Goal: Information Seeking & Learning: Check status

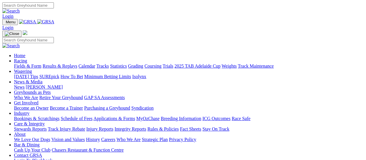
click at [32, 63] on link "Fields & Form" at bounding box center [27, 65] width 27 height 5
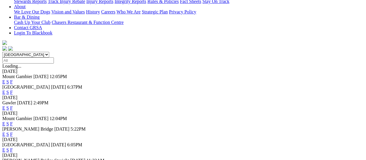
scroll to position [175, 0]
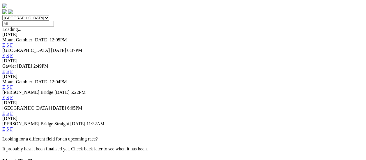
click at [13, 126] on link "F" at bounding box center [11, 128] width 3 height 5
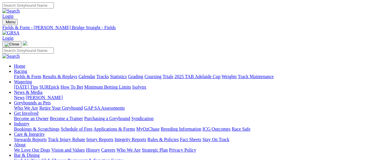
click at [16, 74] on link "Fields & Form" at bounding box center [27, 76] width 27 height 5
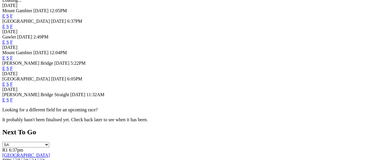
scroll to position [175, 0]
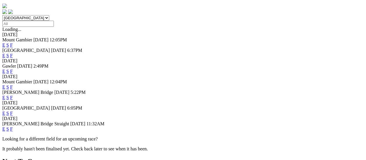
click at [13, 111] on link "F" at bounding box center [11, 113] width 3 height 5
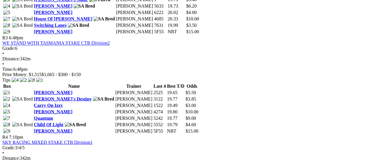
scroll to position [466, 0]
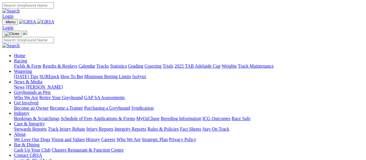
click at [63, 63] on link "Results & Replays" at bounding box center [60, 65] width 35 height 5
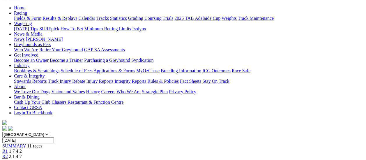
scroll to position [58, 0]
